Goal: Transaction & Acquisition: Download file/media

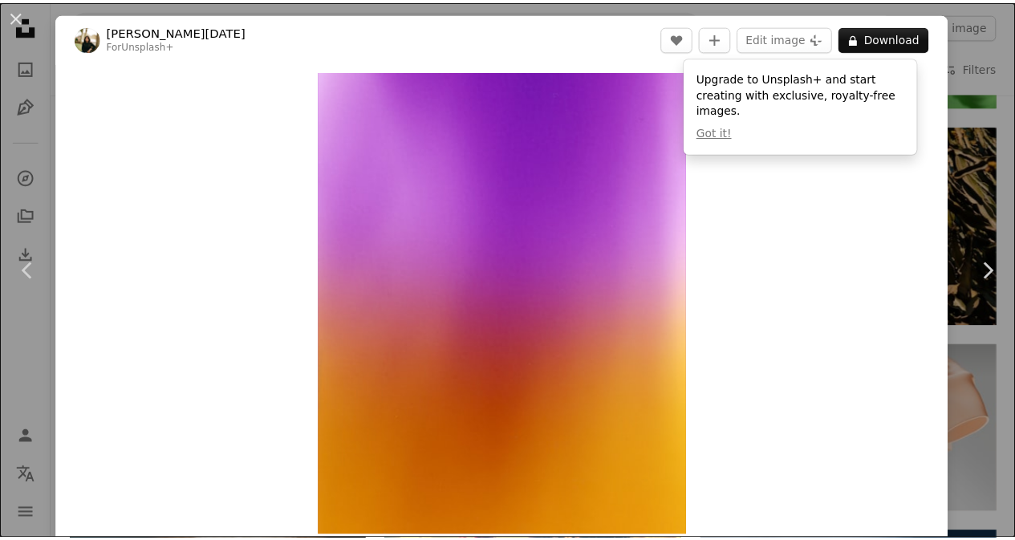
scroll to position [1925, 0]
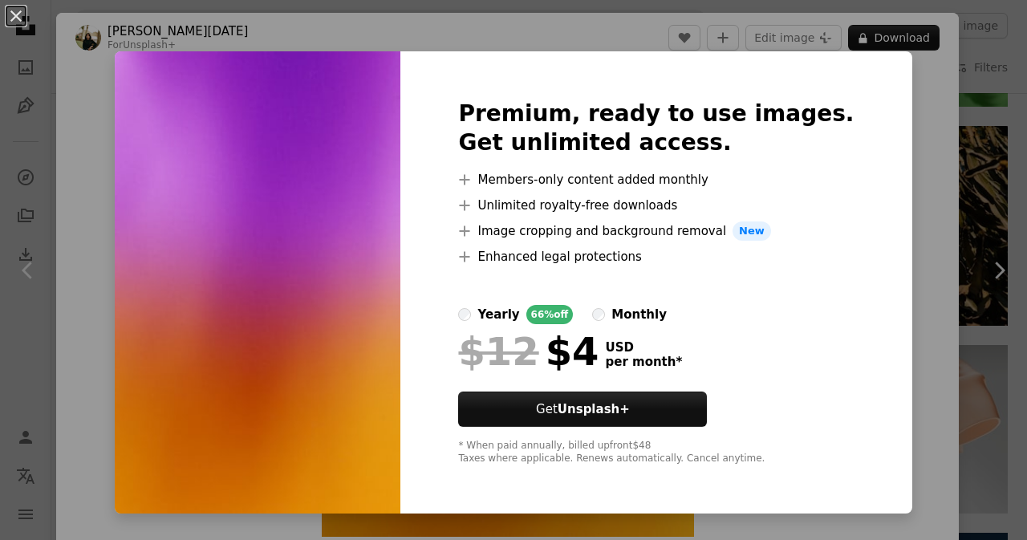
click at [254, 224] on img at bounding box center [258, 282] width 286 height 462
click at [310, 149] on img at bounding box center [258, 282] width 286 height 462
click at [995, 156] on div "An X shape Premium, ready to use images. Get unlimited access. A plus sign Memb…" at bounding box center [513, 270] width 1027 height 540
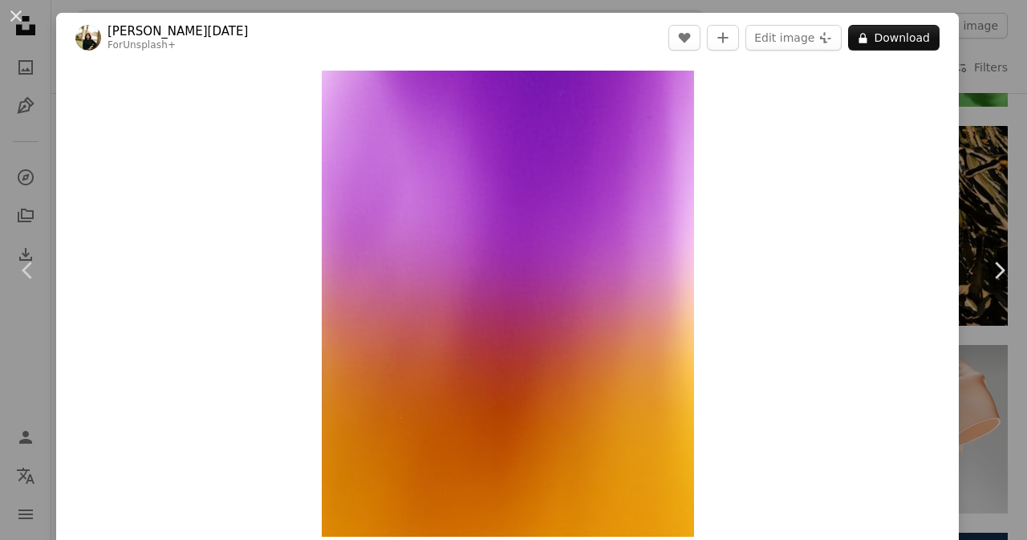
click at [966, 103] on div "An X shape Chevron left Chevron right [PERSON_NAME][DATE] For Unsplash+ A heart…" at bounding box center [513, 270] width 1027 height 540
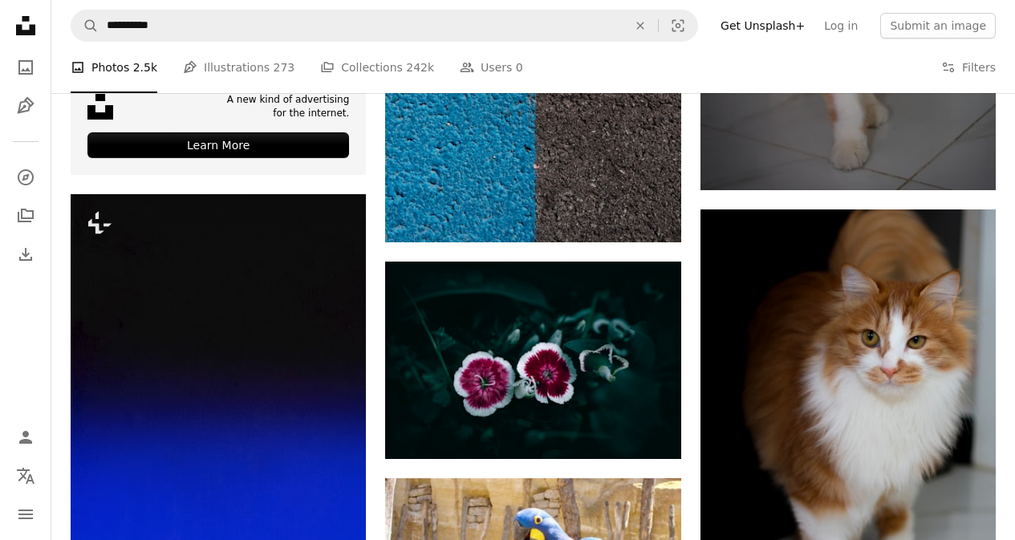
scroll to position [2984, 0]
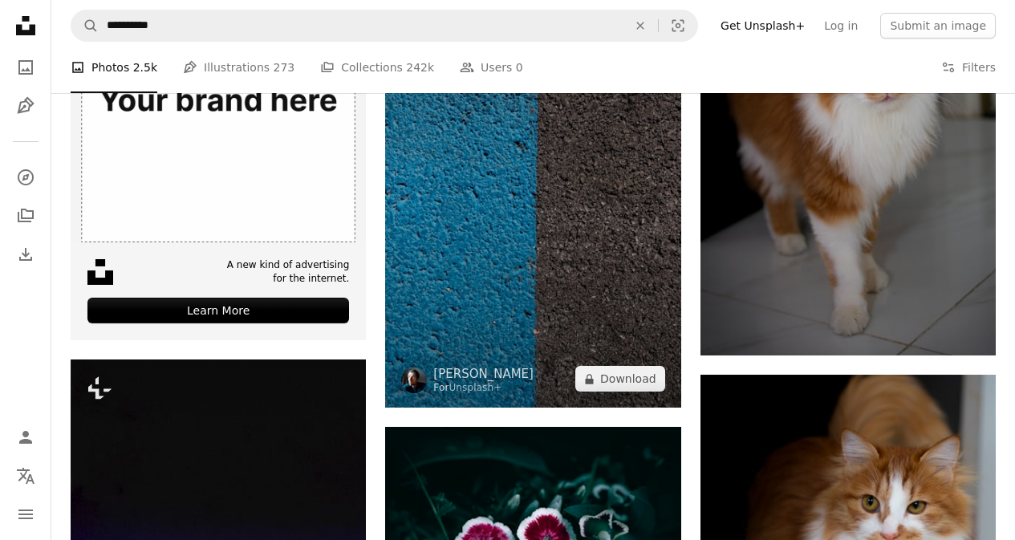
click at [542, 245] on img at bounding box center [532, 186] width 295 height 443
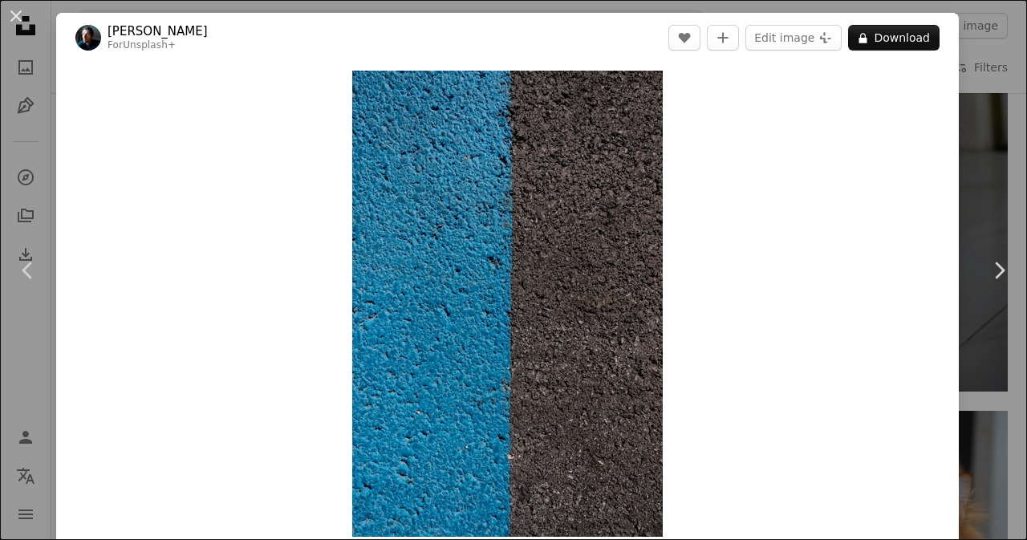
click at [1001, 135] on div "An X shape Chevron left Chevron right [PERSON_NAME] For Unsplash+ A heart A plu…" at bounding box center [513, 270] width 1027 height 540
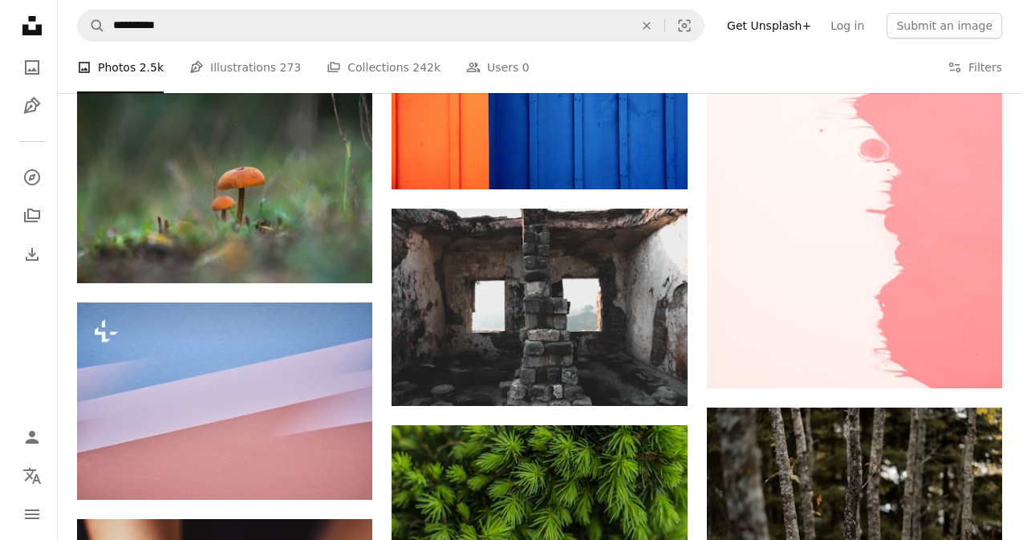
scroll to position [3850, 0]
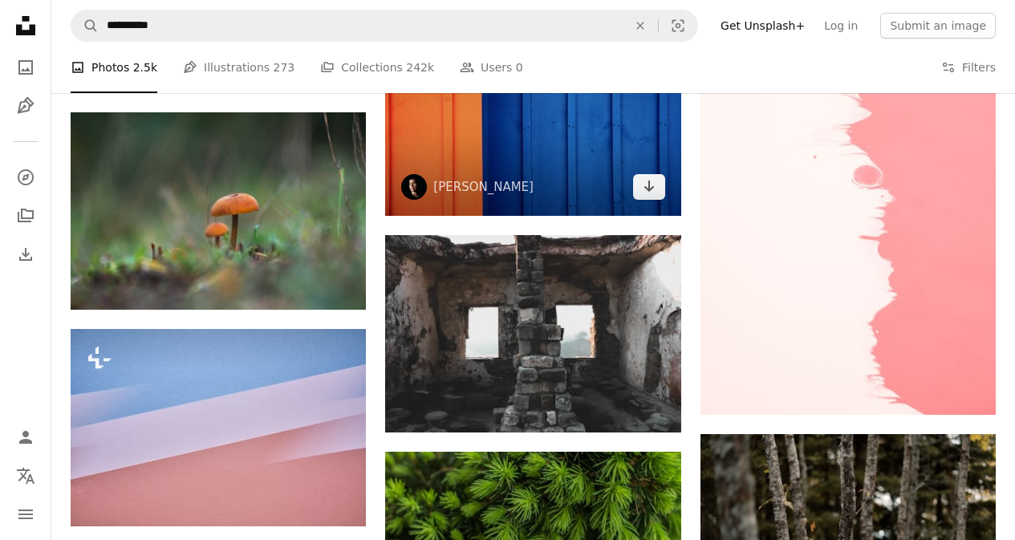
click at [558, 140] on img at bounding box center [532, 116] width 295 height 197
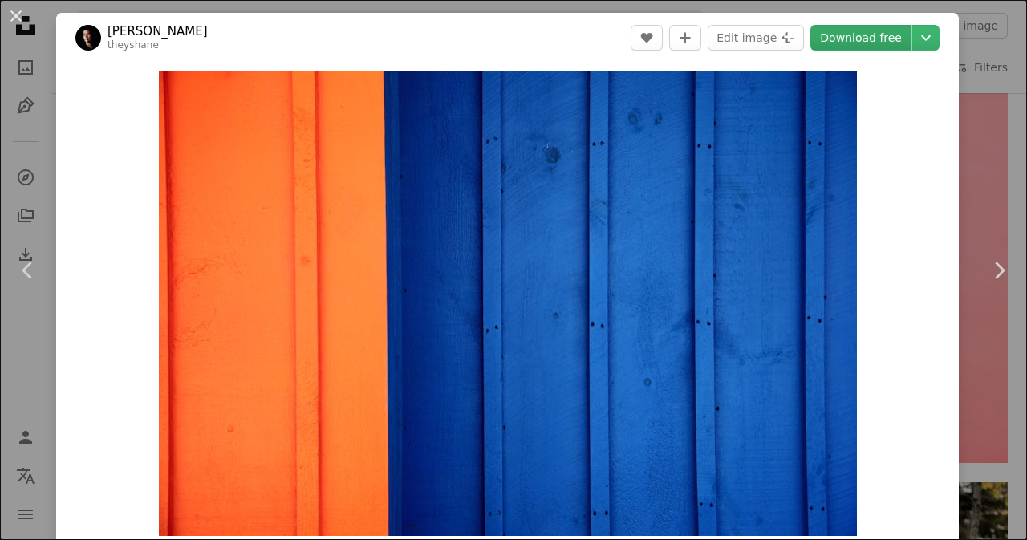
click at [838, 38] on link "Download free" at bounding box center [860, 38] width 101 height 26
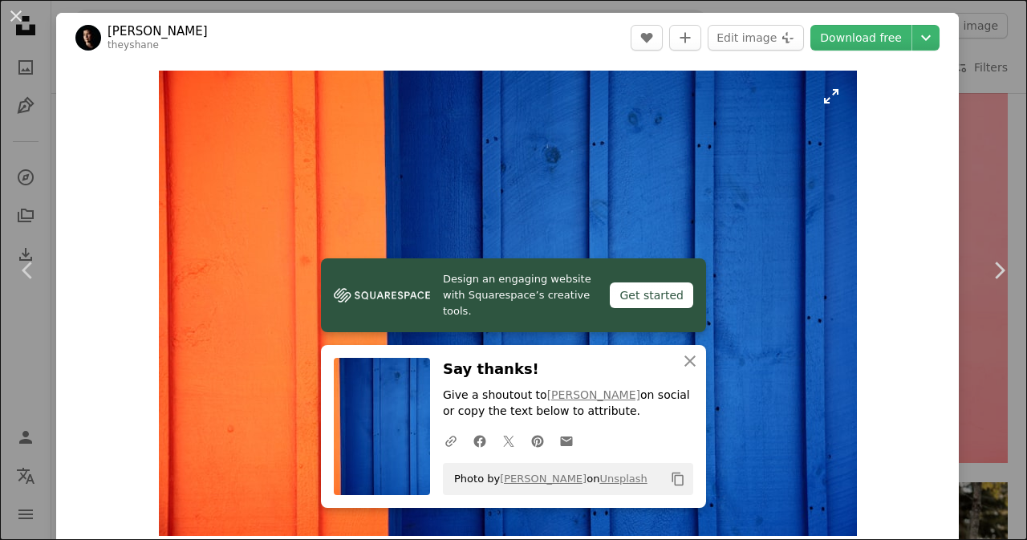
click at [503, 193] on img "Zoom in on this image" at bounding box center [508, 303] width 698 height 465
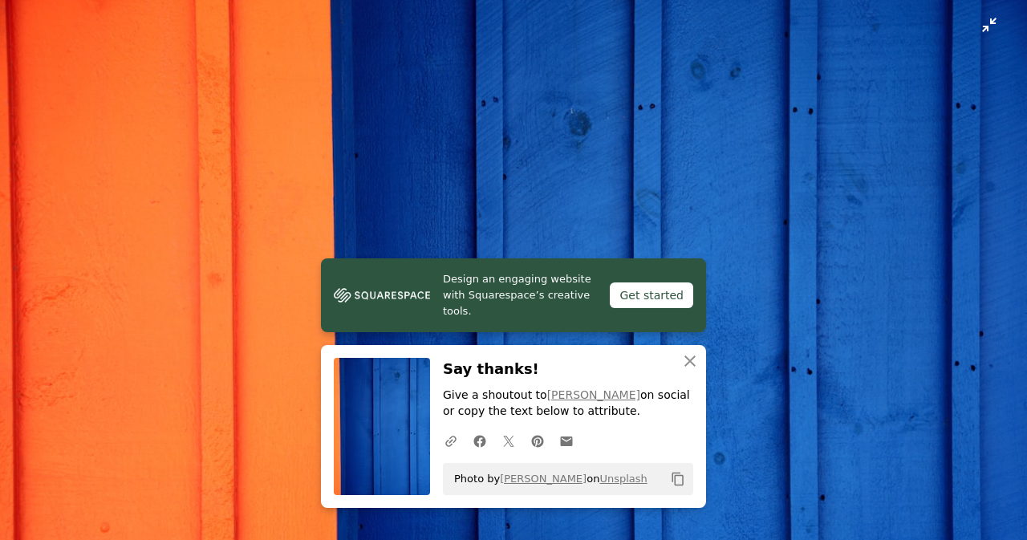
scroll to position [65, 0]
